Goal: Find contact information: Find contact information

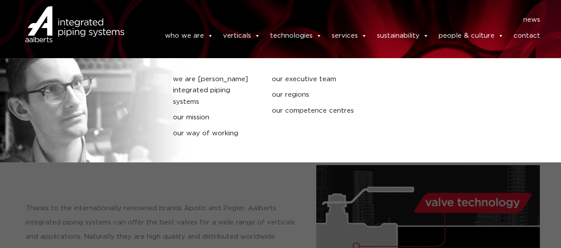
click at [196, 37] on link "who we are" at bounding box center [189, 36] width 48 height 18
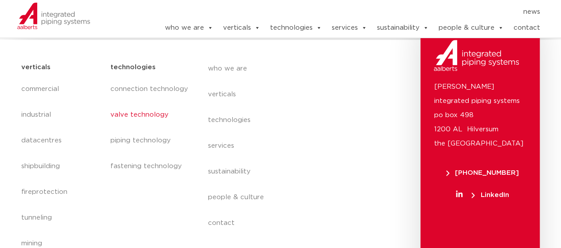
scroll to position [310, 0]
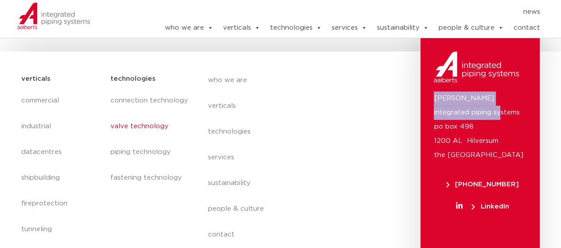
drag, startPoint x: 434, startPoint y: 99, endPoint x: 460, endPoint y: 111, distance: 29.2
click at [460, 111] on p "Aalberts integrated piping systems po box 498 1200 AL Hilversum the Netherlands" at bounding box center [480, 126] width 93 height 71
click at [483, 102] on p "Aalberts integrated piping systems po box 498 1200 AL Hilversum the Netherlands" at bounding box center [480, 126] width 93 height 71
drag, startPoint x: 434, startPoint y: 98, endPoint x: 470, endPoint y: 113, distance: 39.5
click at [470, 113] on p "Aalberts integrated piping systems po box 498 1200 AL Hilversum the Netherlands" at bounding box center [480, 126] width 93 height 71
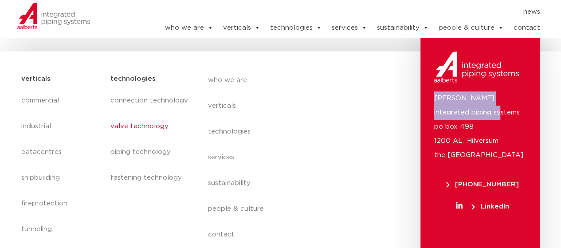
copy p "[PERSON_NAME] integrated piping systems"
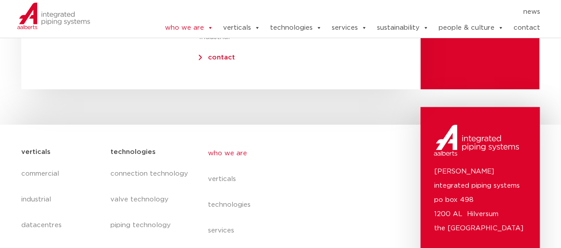
scroll to position [3691, 0]
